Goal: Use online tool/utility: Utilize a website feature to perform a specific function

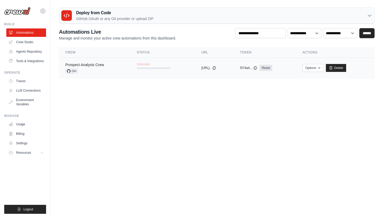
click at [101, 63] on link "Prospect Analysis Crew" at bounding box center [84, 65] width 39 height 4
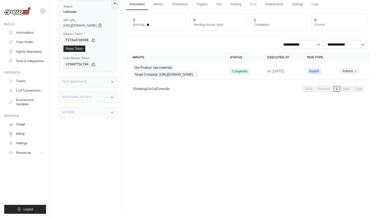
scroll to position [22, 0]
click at [23, 43] on link "Crew Studio" at bounding box center [27, 42] width 40 height 8
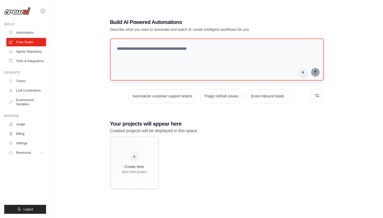
scroll to position [11, 0]
click at [178, 53] on textarea at bounding box center [217, 59] width 216 height 43
type textarea "**********"
click at [316, 72] on icon "submit" at bounding box center [315, 72] width 4 height 4
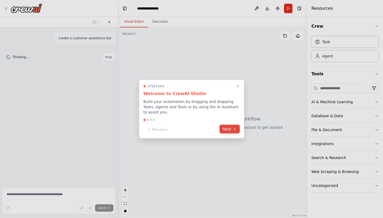
click at [226, 131] on button "Next" at bounding box center [230, 129] width 20 height 9
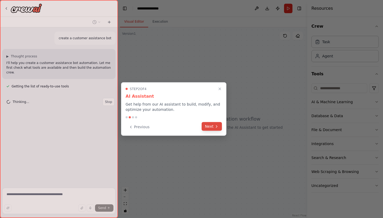
click at [211, 127] on button "Next" at bounding box center [212, 126] width 20 height 9
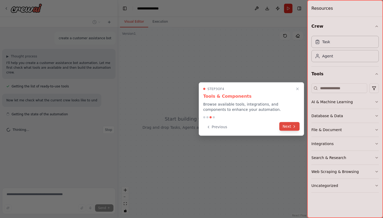
click at [294, 126] on icon at bounding box center [294, 126] width 4 height 4
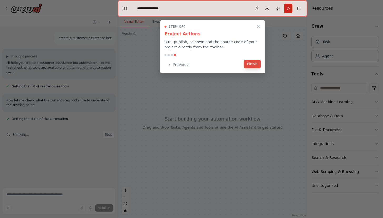
click at [254, 65] on button "Finish" at bounding box center [252, 64] width 17 height 9
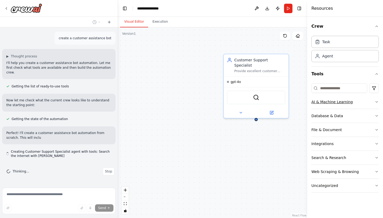
click at [375, 102] on icon "button" at bounding box center [377, 102] width 4 height 4
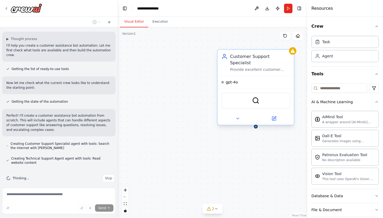
scroll to position [28, 0]
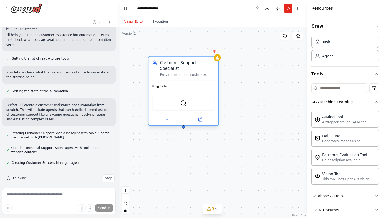
drag, startPoint x: 259, startPoint y: 59, endPoint x: 183, endPoint y: 66, distance: 75.7
click at [183, 66] on div "Customer Support Specialist Provide excellent customer support by answering que…" at bounding box center [187, 68] width 55 height 17
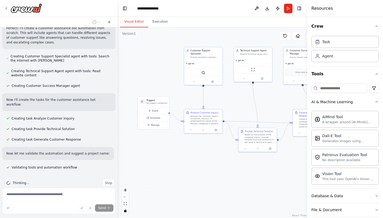
scroll to position [115, 0]
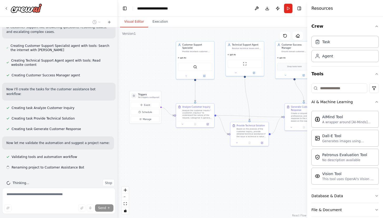
drag, startPoint x: 181, startPoint y: 100, endPoint x: 151, endPoint y: 77, distance: 37.5
click at [151, 77] on div ".deletable-edge-delete-btn { width: 20px; height: 20px; border: 0px solid #ffff…" at bounding box center [212, 122] width 189 height 191
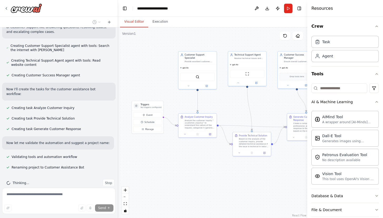
drag, startPoint x: 229, startPoint y: 93, endPoint x: 232, endPoint y: 103, distance: 10.3
click at [232, 103] on div ".deletable-edge-delete-btn { width: 20px; height: 20px; border: 0px solid #ffff…" at bounding box center [212, 122] width 189 height 191
click at [377, 196] on icon "button" at bounding box center [377, 196] width 4 height 4
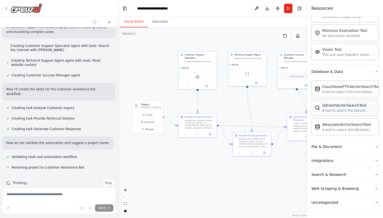
scroll to position [124, 0]
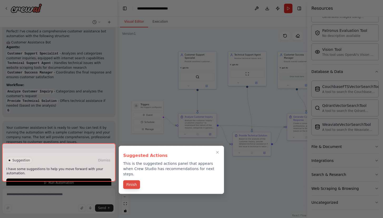
click at [135, 180] on button "Finish" at bounding box center [131, 184] width 17 height 9
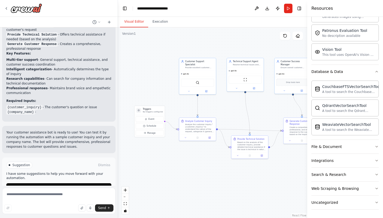
scroll to position [336, 0]
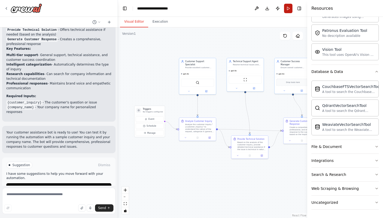
click at [289, 10] on button "Run" at bounding box center [288, 8] width 8 height 9
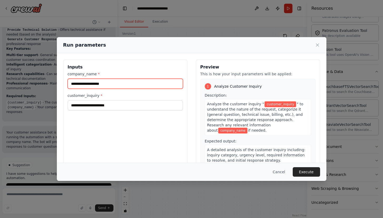
click at [115, 83] on input "company_name *" at bounding box center [125, 84] width 115 height 10
type input "********"
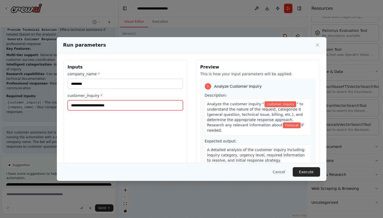
click at [104, 107] on input "customer_inquiry *" at bounding box center [125, 105] width 115 height 10
type input "**********"
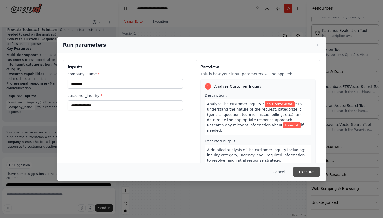
click at [312, 171] on button "Execute" at bounding box center [306, 171] width 27 height 9
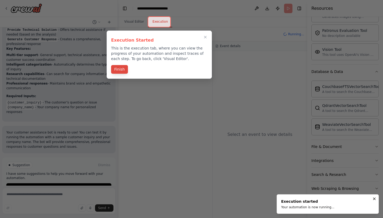
click at [121, 70] on button "Finish" at bounding box center [119, 69] width 17 height 9
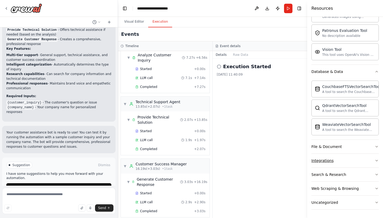
scroll to position [0, 0]
click at [372, 146] on button "File & Document" at bounding box center [344, 147] width 67 height 14
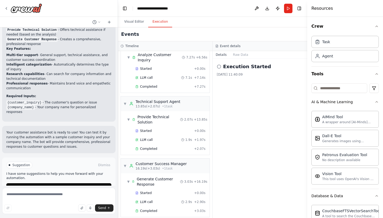
scroll to position [19, 0]
click at [287, 7] on button "Run" at bounding box center [288, 8] width 8 height 9
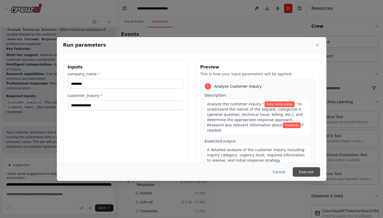
click at [308, 171] on button "Execute" at bounding box center [306, 171] width 27 height 9
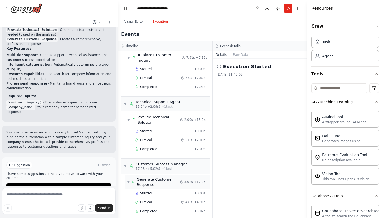
scroll to position [1, 0]
click at [239, 54] on button "Raw Data" at bounding box center [241, 54] width 22 height 7
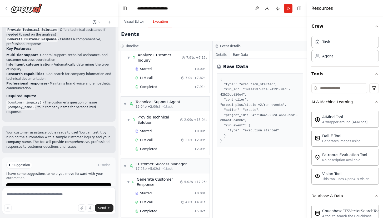
click at [222, 54] on button "Details" at bounding box center [221, 54] width 17 height 7
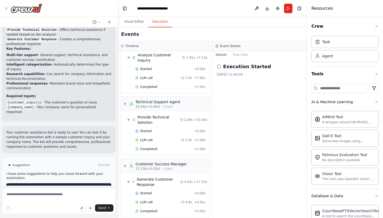
click at [68, 185] on span "Improve automation" at bounding box center [61, 187] width 32 height 4
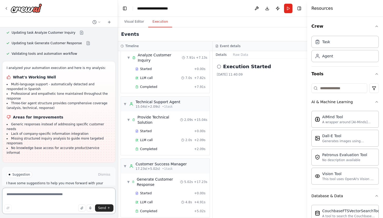
scroll to position [545, 0]
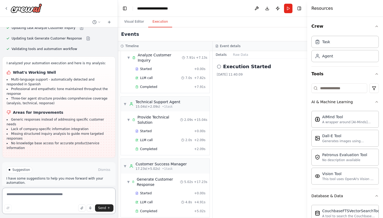
click at [37, 193] on textarea at bounding box center [58, 201] width 113 height 26
click at [33, 195] on textarea "**********" at bounding box center [58, 201] width 113 height 26
type textarea "**********"
click at [102, 207] on span "Send" at bounding box center [102, 208] width 8 height 4
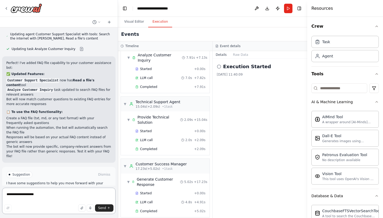
scroll to position [0, 0]
click at [55, 195] on span "Run Automation" at bounding box center [61, 197] width 26 height 4
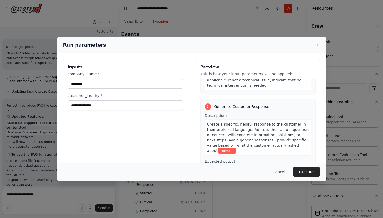
scroll to position [181, 0]
click at [309, 171] on button "Execute" at bounding box center [306, 171] width 27 height 9
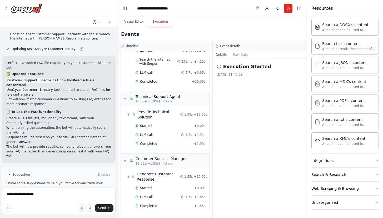
scroll to position [0, 0]
click at [327, 173] on div "Search & Research" at bounding box center [328, 174] width 35 height 5
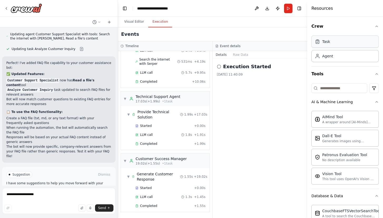
click at [331, 43] on div "Task" at bounding box center [344, 42] width 67 height 12
click at [324, 45] on div "Task" at bounding box center [344, 42] width 67 height 12
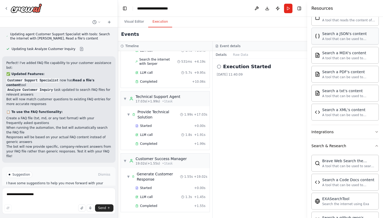
scroll to position [325, 0]
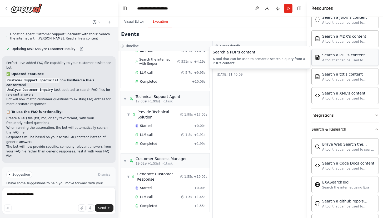
click at [341, 58] on div "A tool that can be used to semantic search a query from a PDF's content." at bounding box center [348, 60] width 53 height 4
